Goal: Navigation & Orientation: Find specific page/section

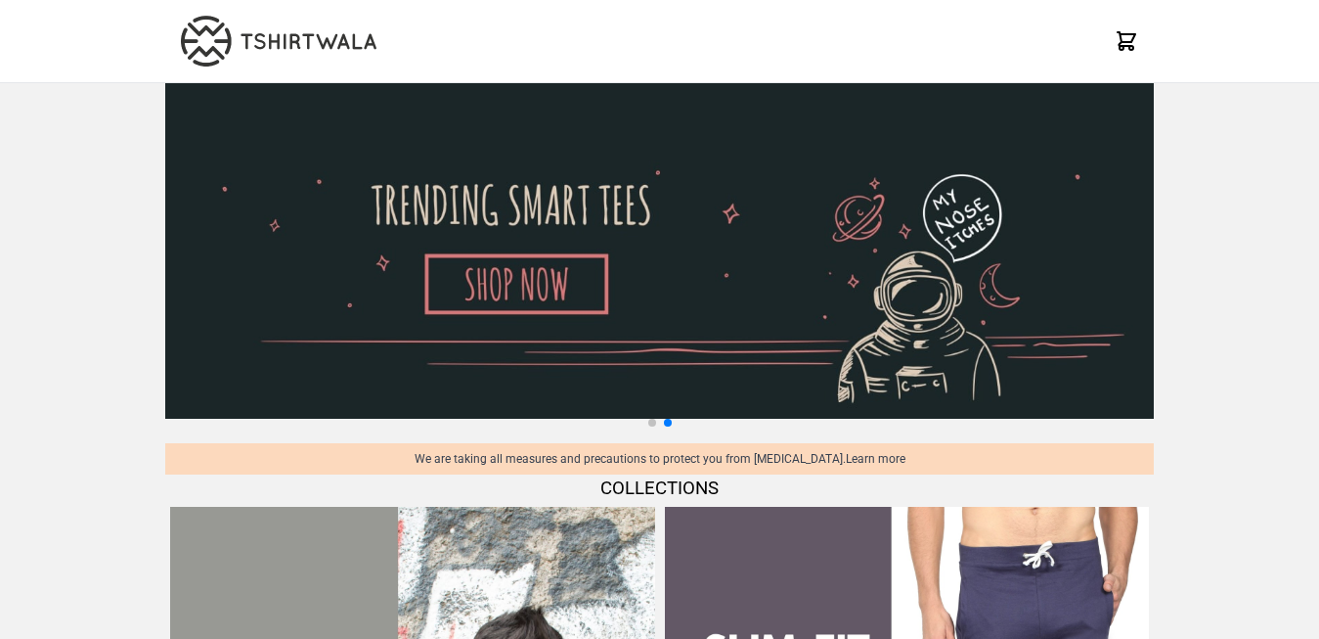
click at [264, 41] on img at bounding box center [279, 41] width 196 height 51
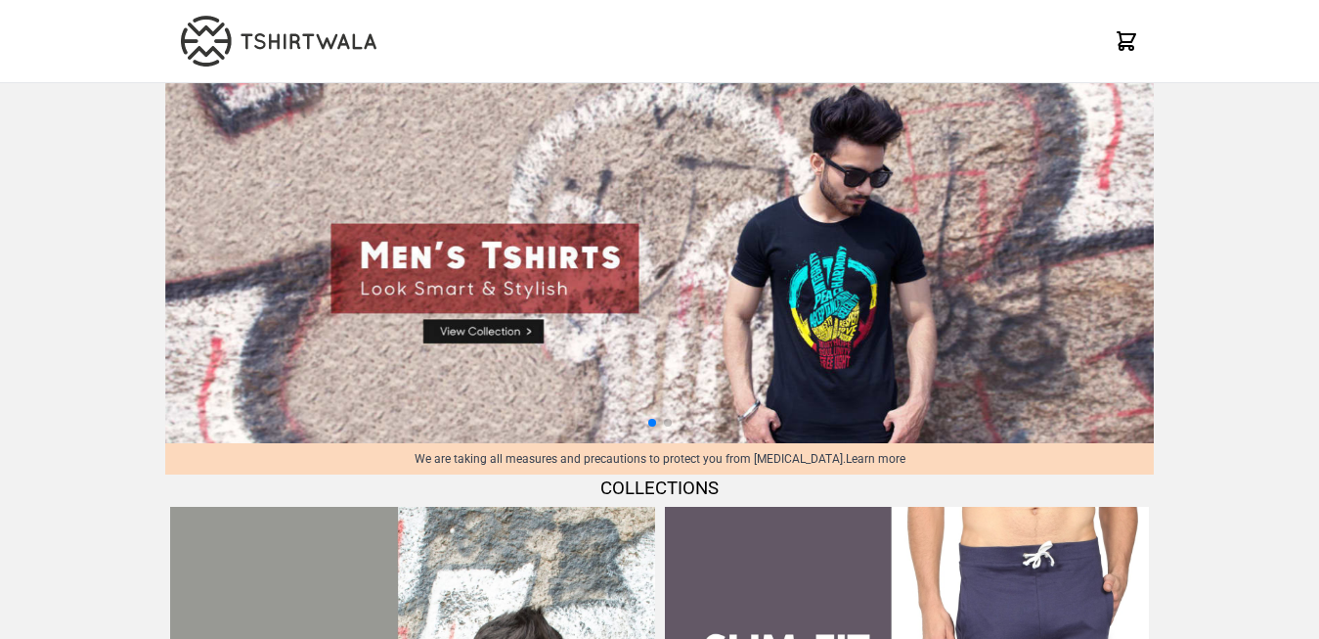
click at [1126, 40] on icon at bounding box center [1126, 40] width 23 height 23
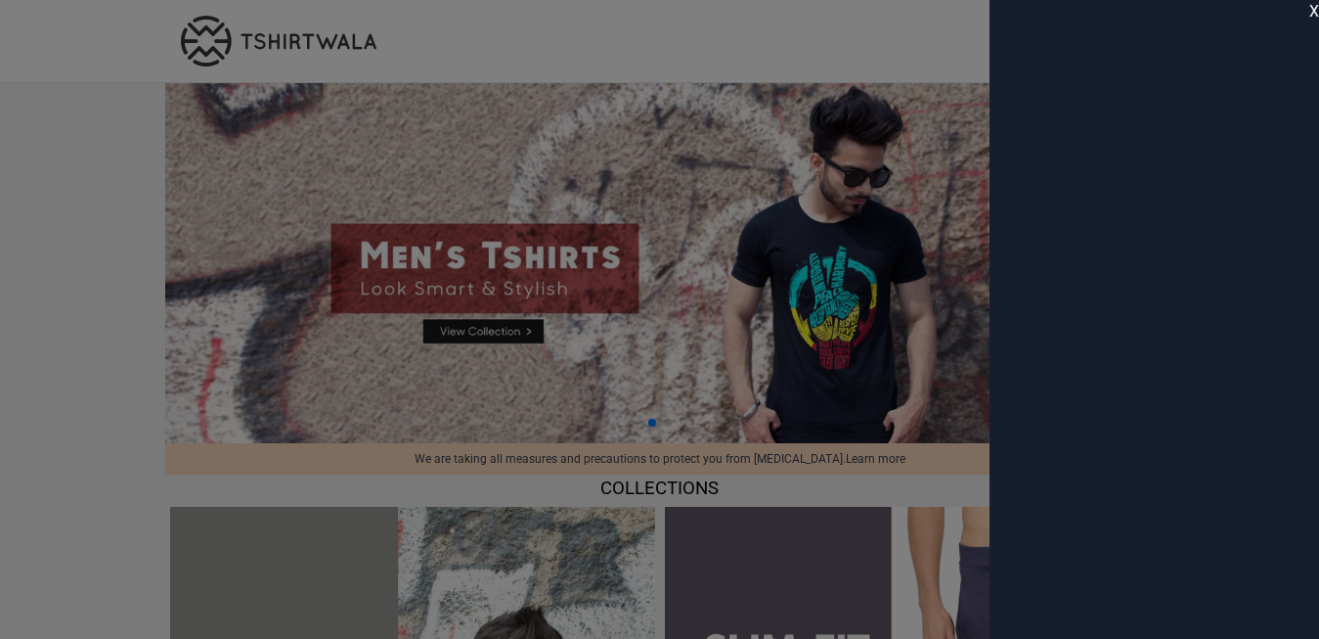
click at [1313, 15] on span "X" at bounding box center [1314, 11] width 10 height 23
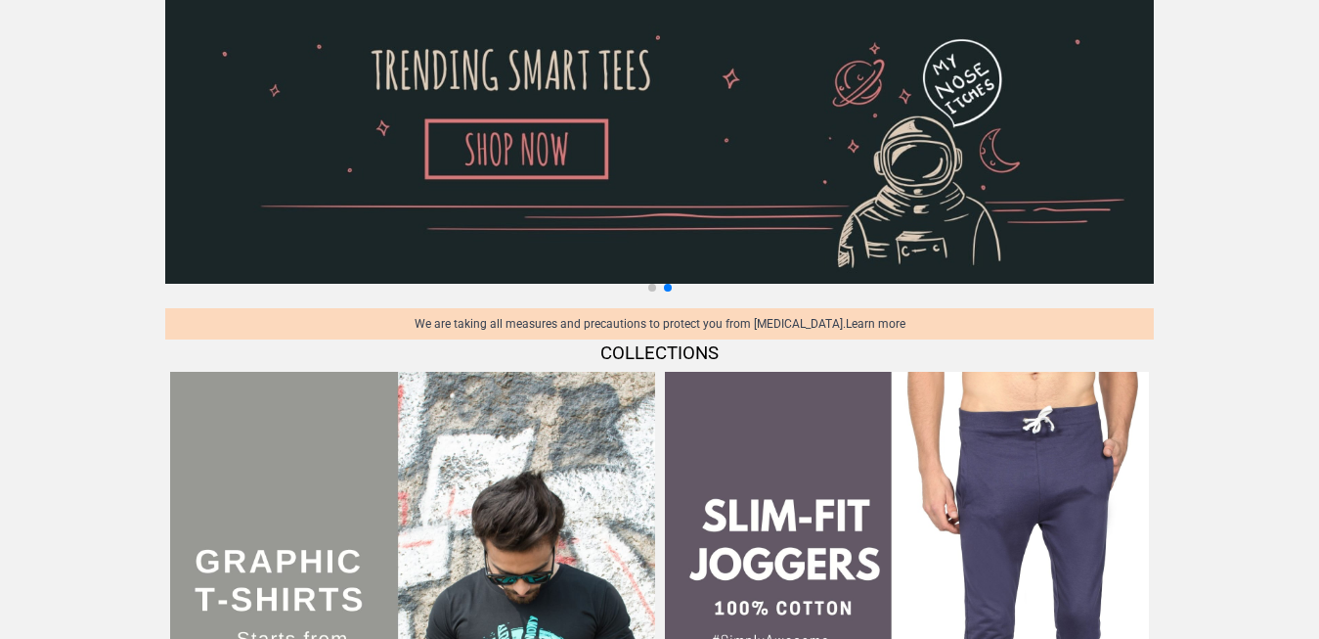
scroll to position [399, 0]
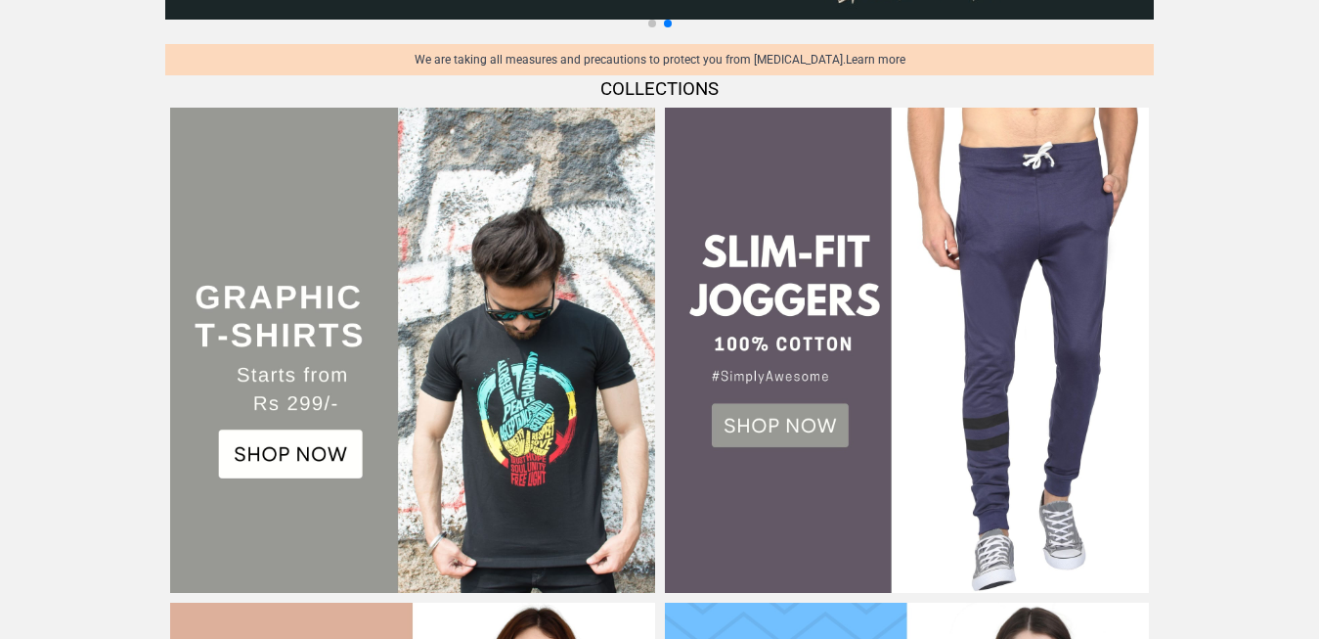
click at [316, 443] on img at bounding box center [412, 350] width 485 height 485
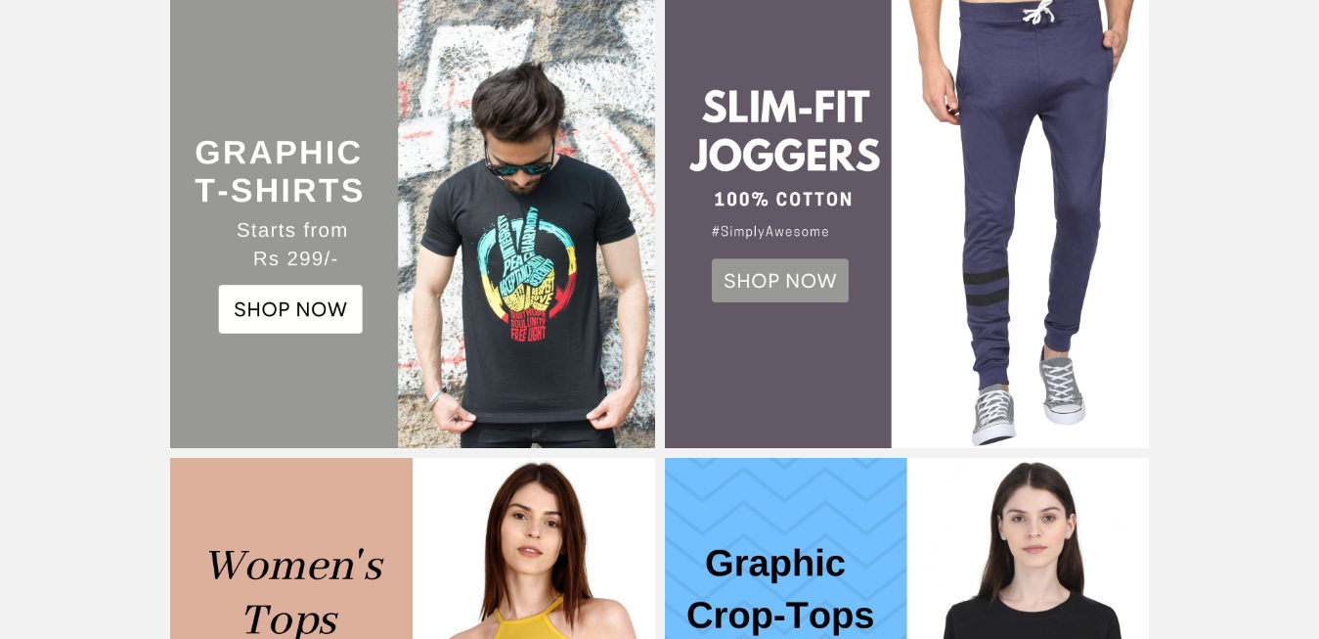
scroll to position [399, 0]
